Goal: Check status: Check status

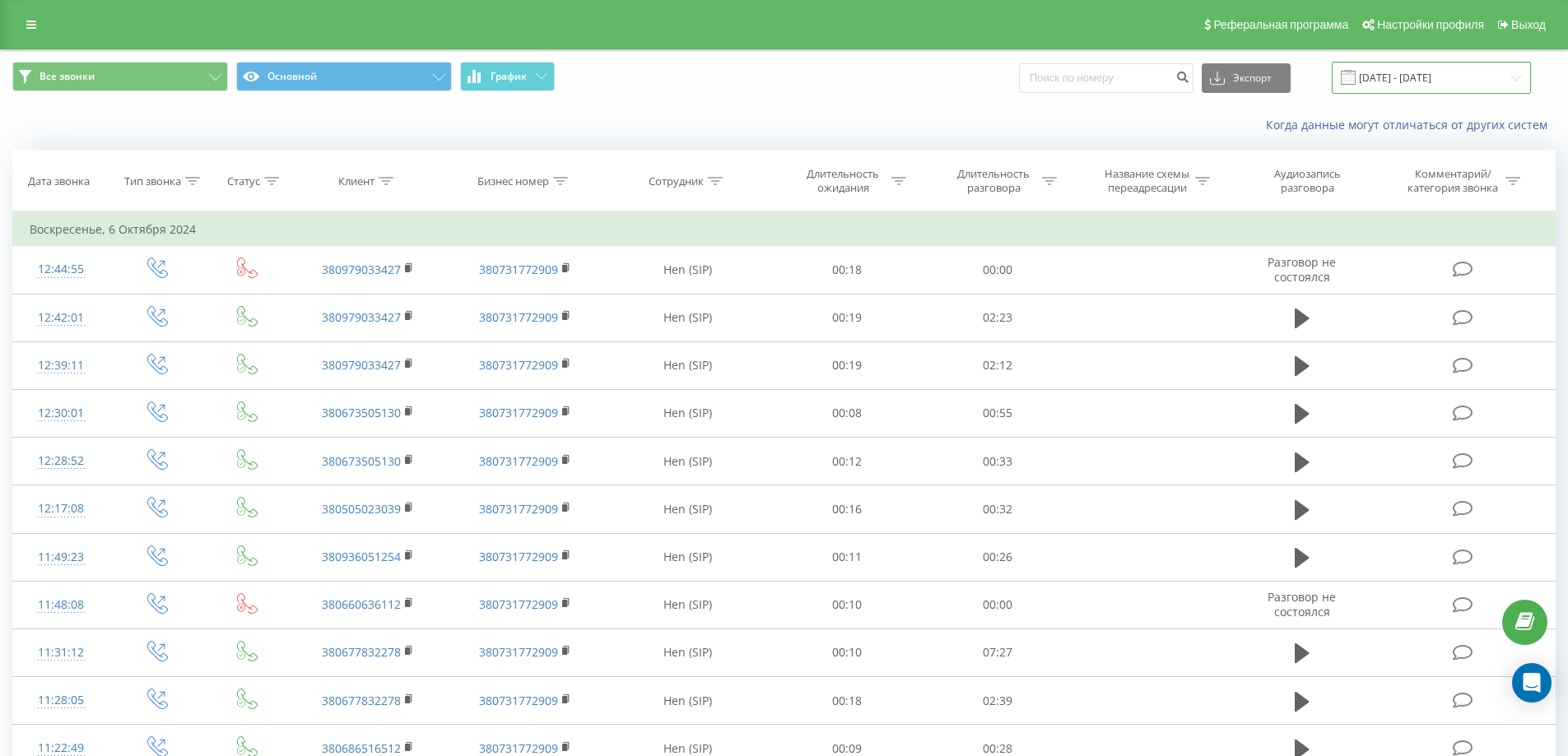
click at [1514, 74] on input "[DATE] - [DATE]" at bounding box center [1431, 77] width 199 height 32
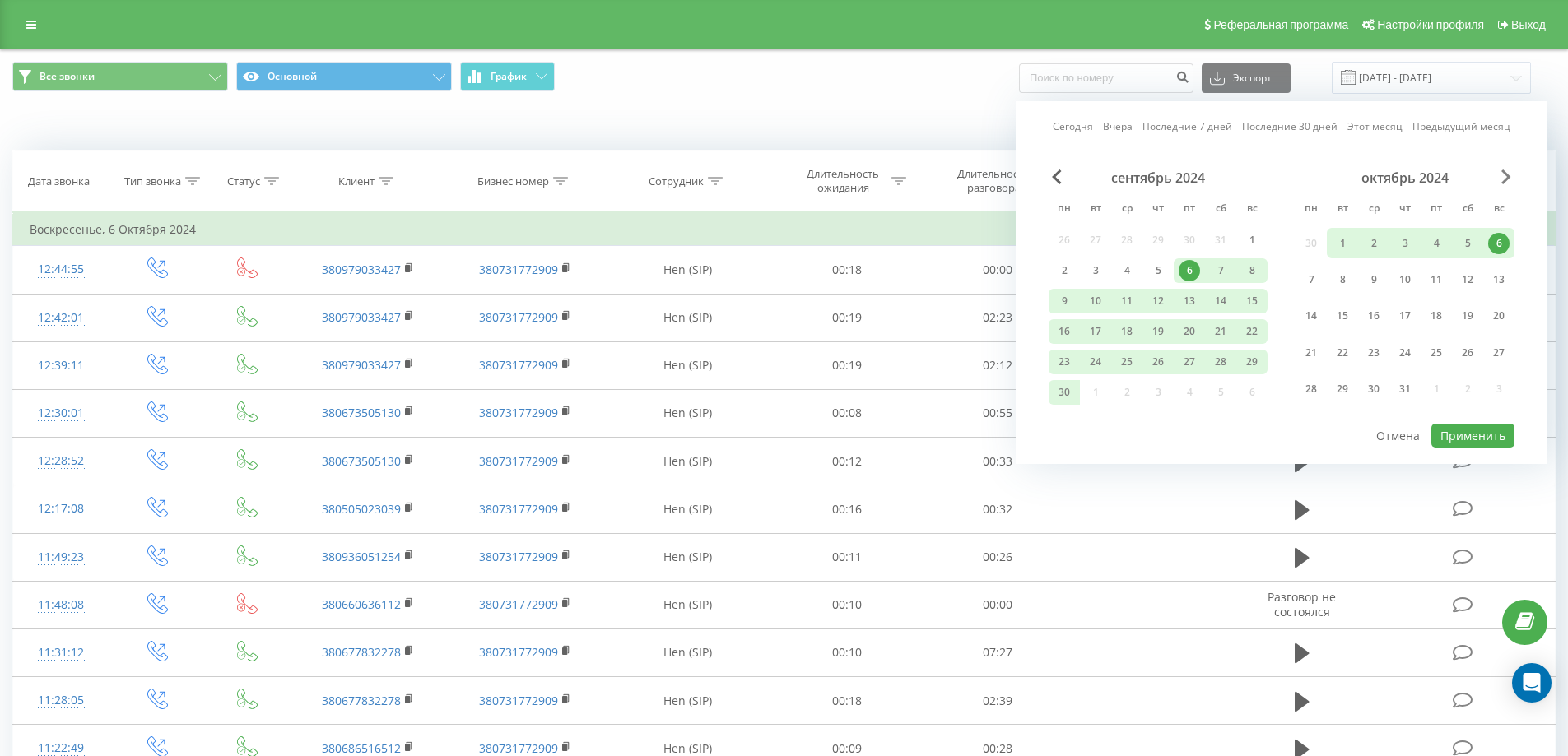
click at [1506, 179] on span "Next Month" at bounding box center [1506, 177] width 10 height 15
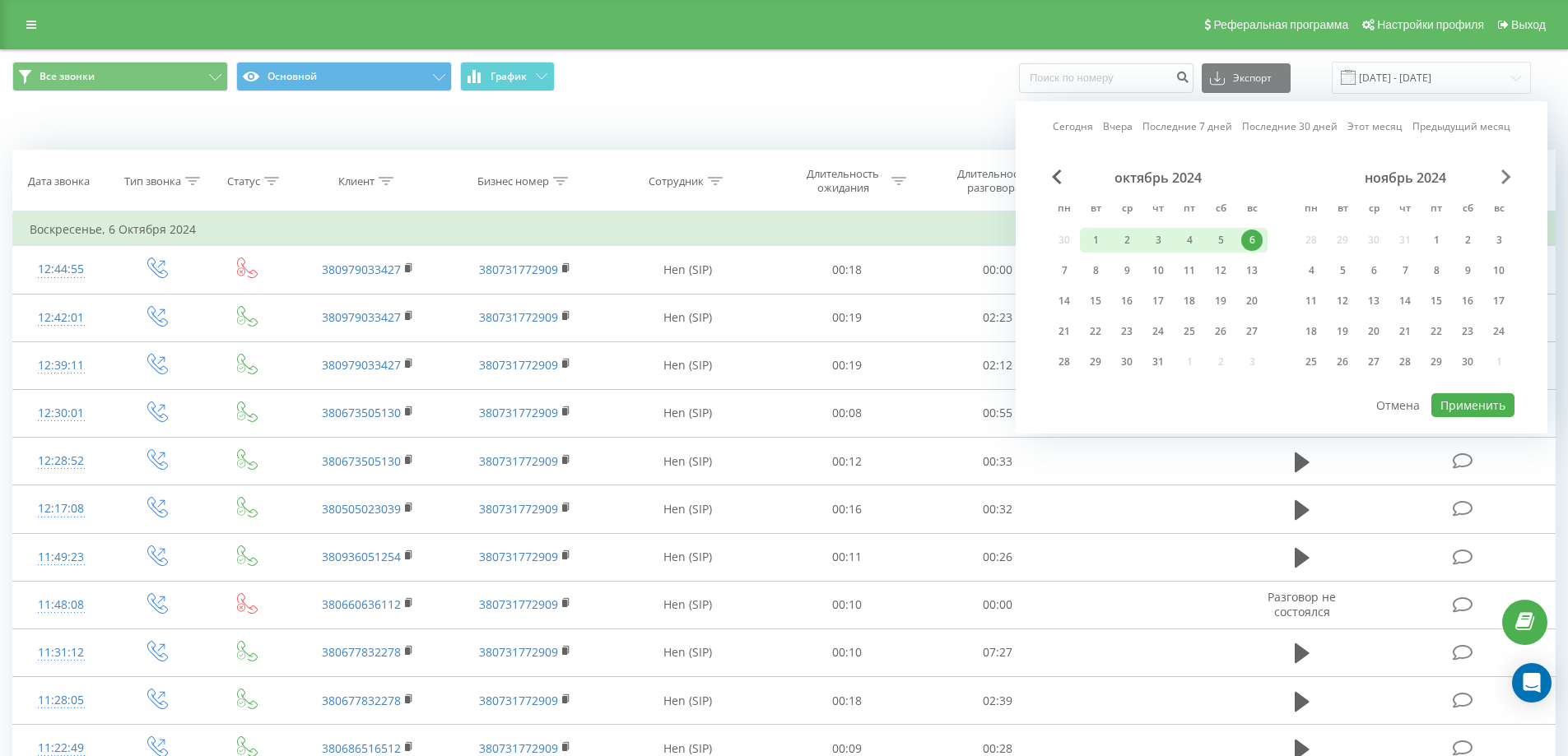
click at [1506, 179] on span "Next Month" at bounding box center [1506, 177] width 10 height 15
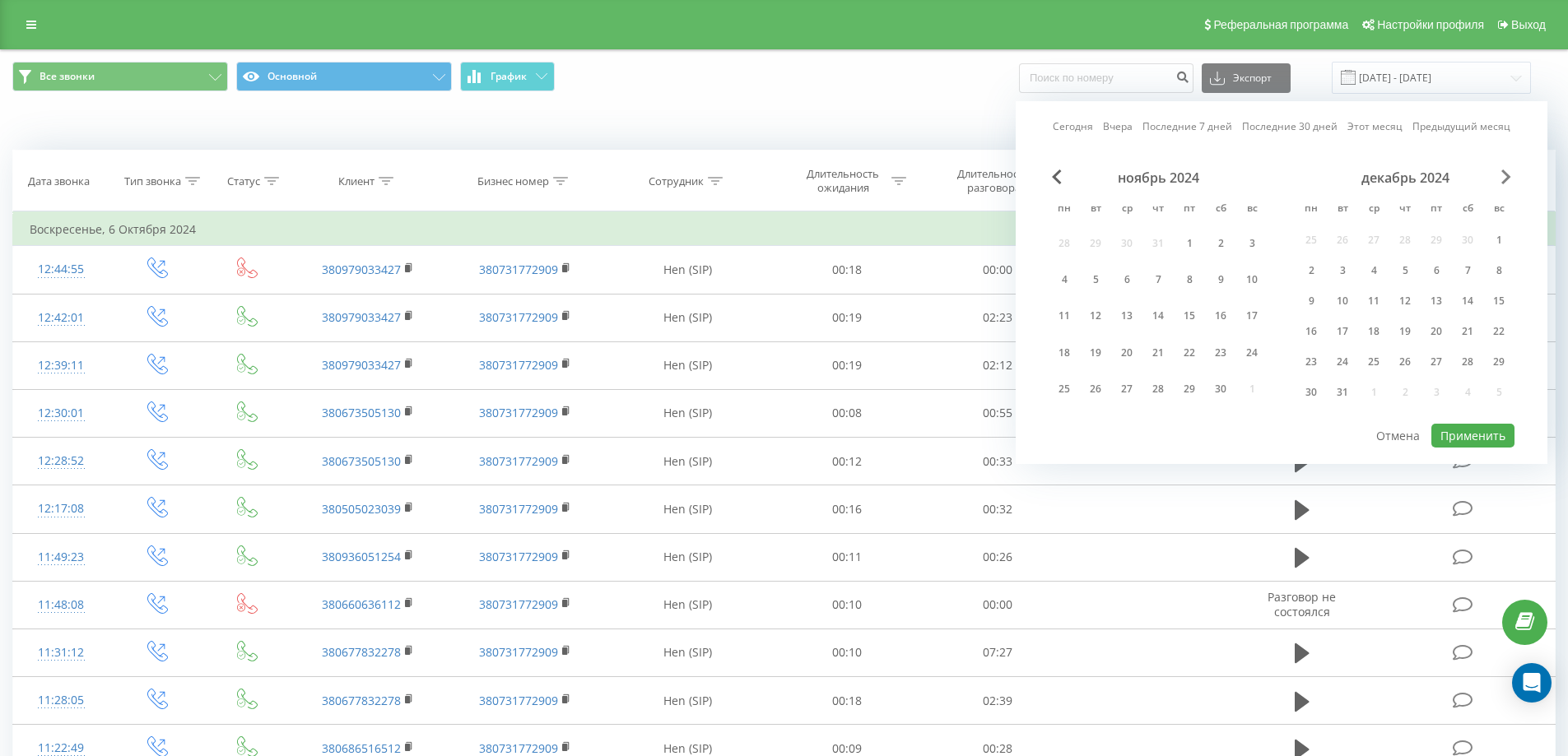
click at [1506, 179] on span "Next Month" at bounding box center [1506, 177] width 10 height 15
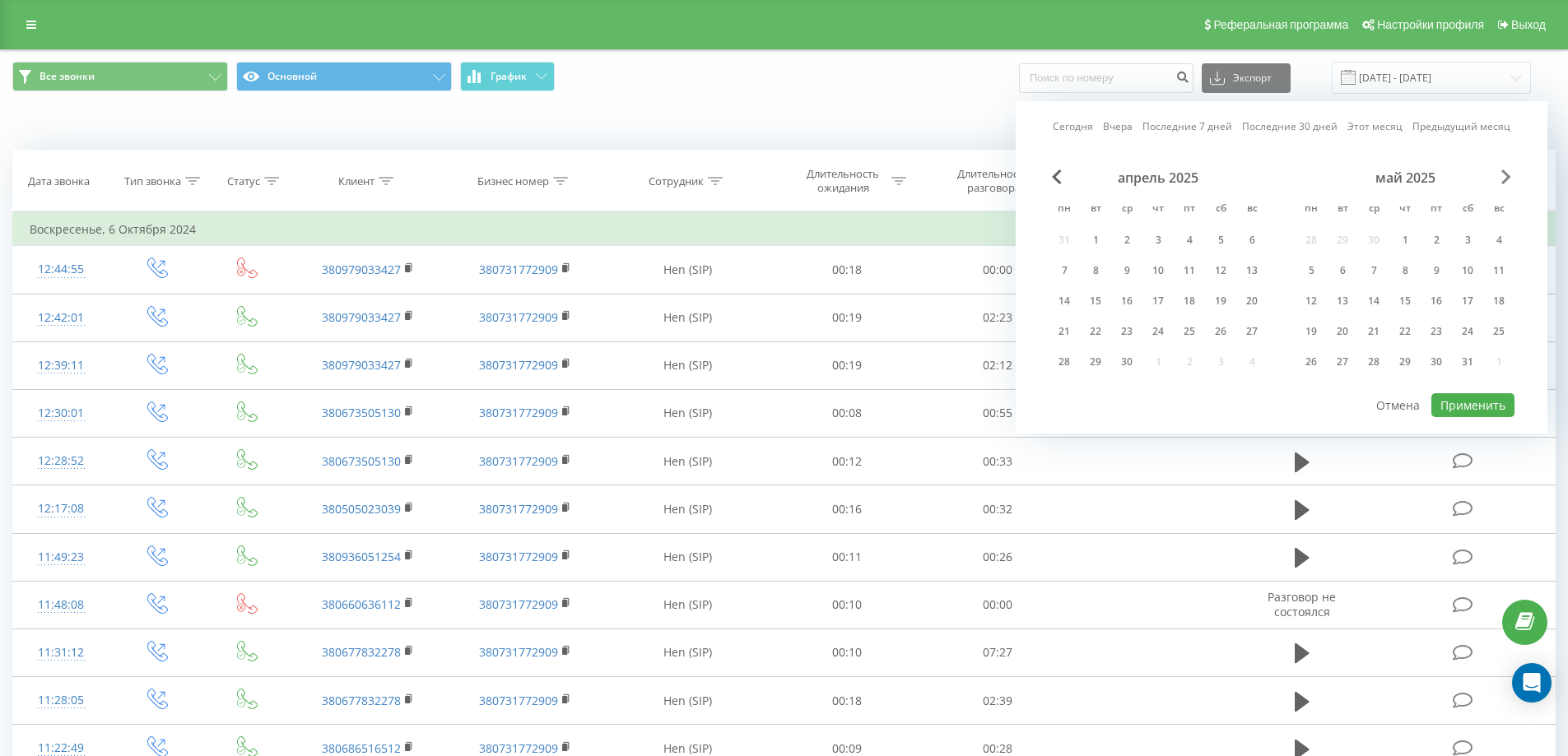
click at [1506, 179] on span "Next Month" at bounding box center [1506, 177] width 10 height 15
click at [1435, 326] on div "22" at bounding box center [1437, 332] width 22 height 22
click at [1476, 397] on button "Применить" at bounding box center [1473, 405] width 83 height 24
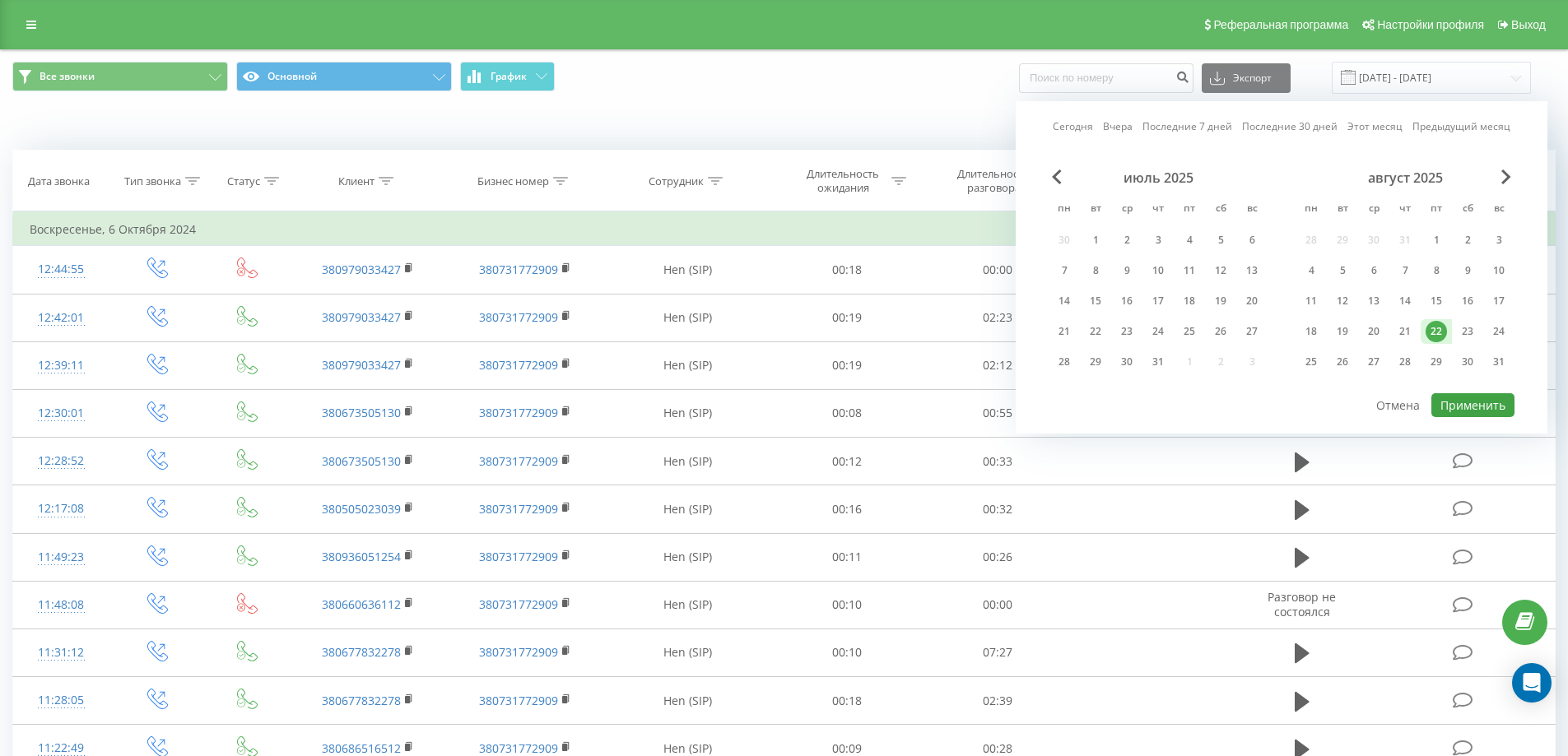
type input "[DATE] - [DATE]"
